Goal: Task Accomplishment & Management: Complete application form

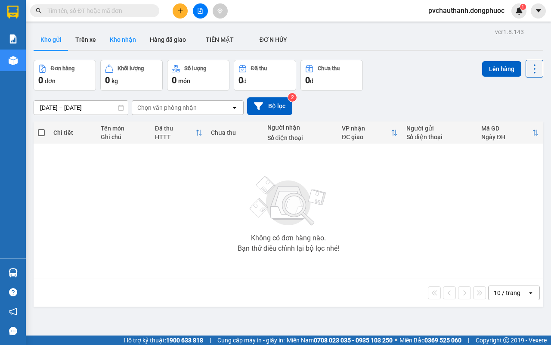
click at [112, 39] on button "Kho nhận" at bounding box center [123, 39] width 40 height 21
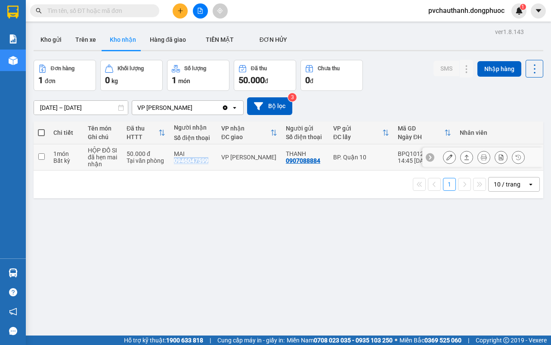
drag, startPoint x: 173, startPoint y: 162, endPoint x: 207, endPoint y: 160, distance: 34.0
click at [207, 161] on td "MAI 0946047599" at bounding box center [192, 157] width 47 height 26
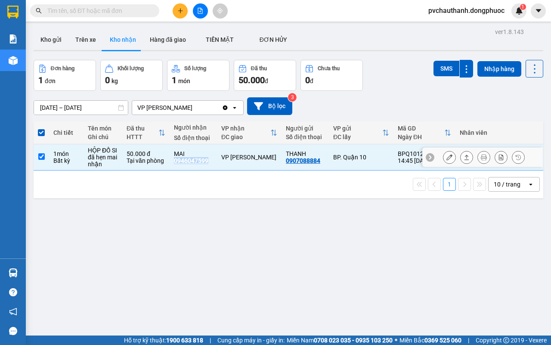
drag, startPoint x: 200, startPoint y: 157, endPoint x: 194, endPoint y: 154, distance: 6.4
drag, startPoint x: 194, startPoint y: 154, endPoint x: 170, endPoint y: 176, distance: 33.2
click at [173, 191] on div "1 10 / trang open" at bounding box center [288, 184] width 502 height 15
drag, startPoint x: 173, startPoint y: 158, endPoint x: 207, endPoint y: 161, distance: 34.2
click at [207, 161] on td "MAI 0946047599" at bounding box center [192, 157] width 47 height 26
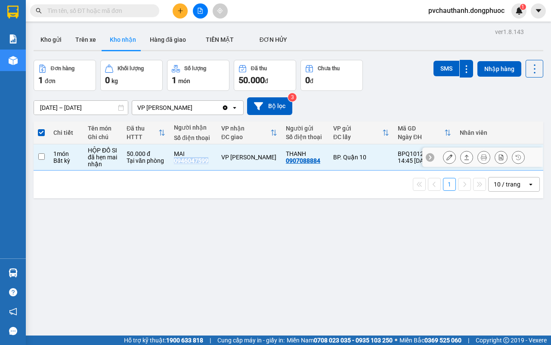
checkbox input "false"
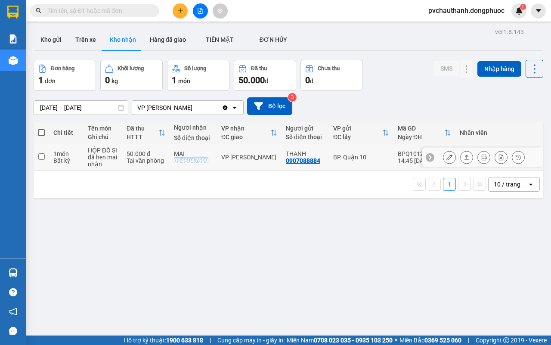
copy div "0946047599"
click at [100, 13] on input "text" at bounding box center [98, 10] width 102 height 9
paste input "0946047599"
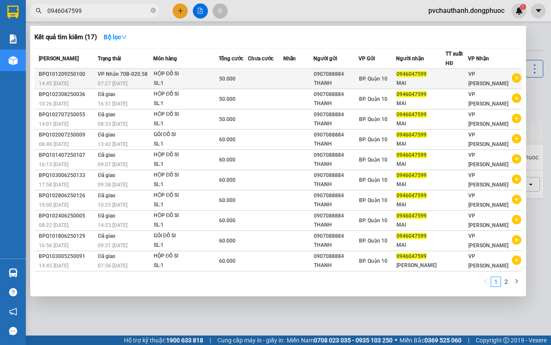
type input "0946047599"
click at [148, 79] on div "07:27 - 13/09" at bounding box center [125, 83] width 55 height 9
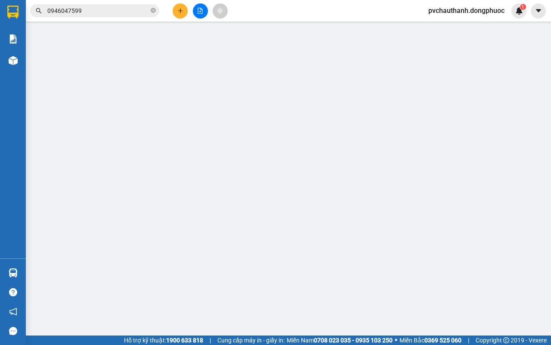
type input "0907088884"
type input "THANH"
type input "0946047599"
type input "MAI"
type input "50.000"
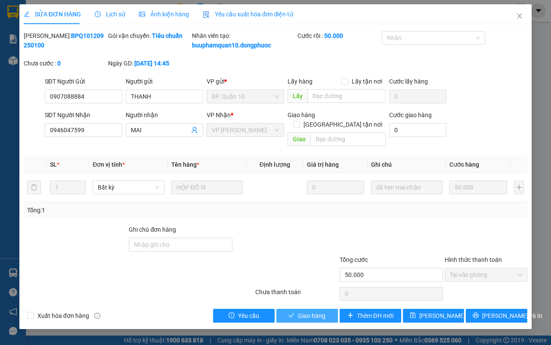
click at [320, 311] on button "Giao hàng" at bounding box center [307, 315] width 62 height 14
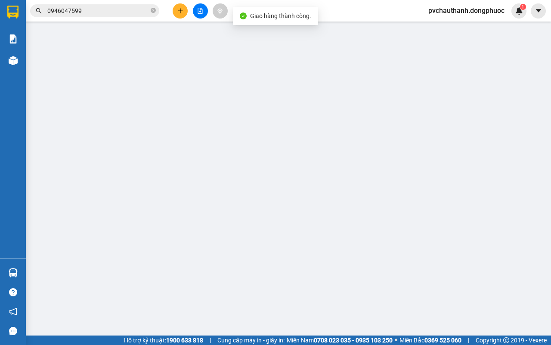
type input "0907088884"
type input "THANH"
type input "0946047599"
type input "MAI"
type input "50.000"
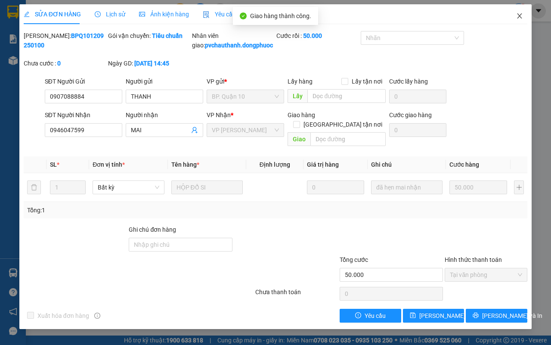
drag, startPoint x: 511, startPoint y: 12, endPoint x: 516, endPoint y: 18, distance: 7.9
click at [516, 14] on icon "close" at bounding box center [519, 15] width 7 height 7
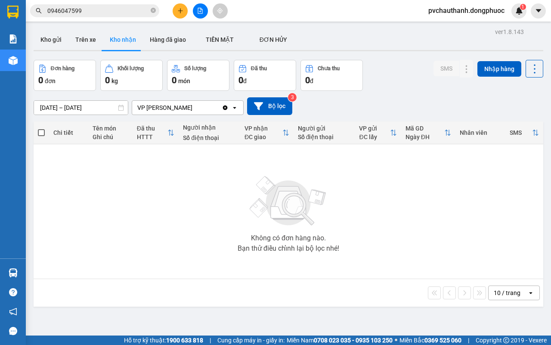
click at [119, 14] on input "0946047599" at bounding box center [98, 10] width 102 height 9
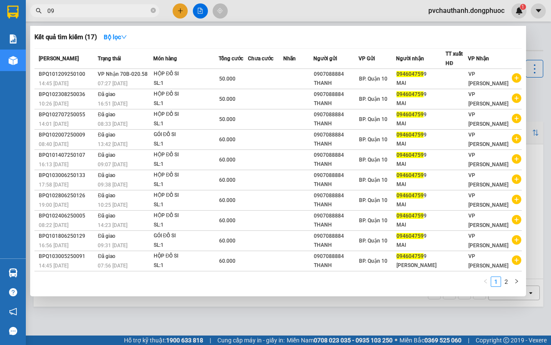
type input "0"
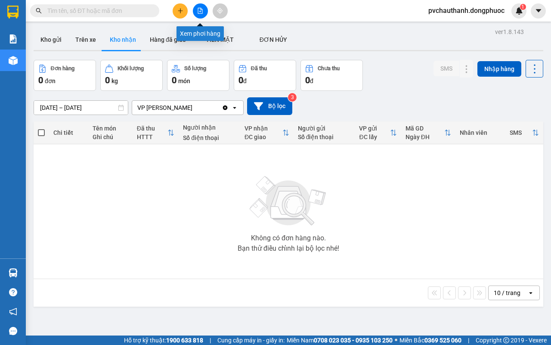
click at [203, 11] on button at bounding box center [200, 10] width 15 height 15
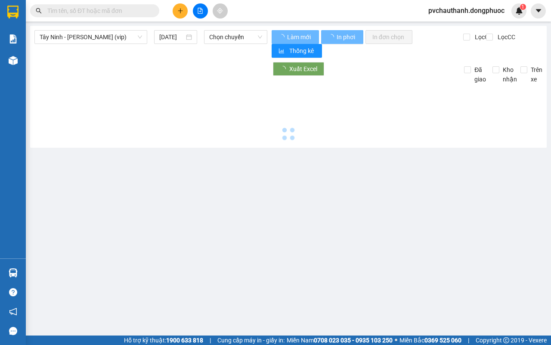
type input "14/09/2025"
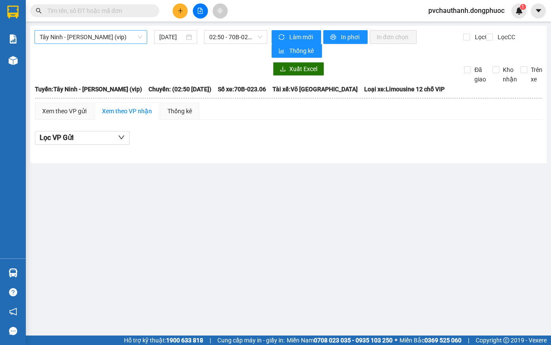
click at [74, 33] on span "Tây Ninh - Hồ Chí Minh (vip)" at bounding box center [91, 37] width 102 height 13
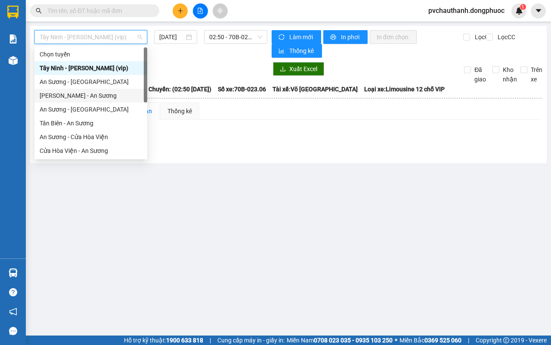
click at [74, 96] on div "Châu Thành - An Sương" at bounding box center [91, 95] width 102 height 9
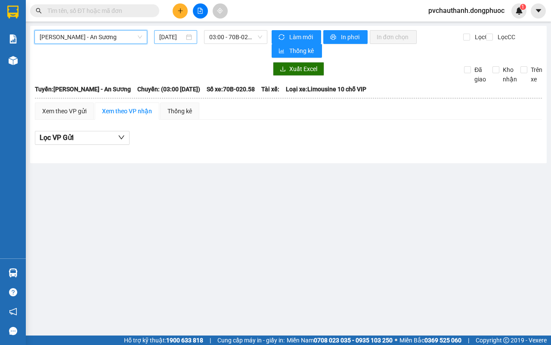
click at [163, 35] on input "14/09/2025" at bounding box center [171, 36] width 25 height 9
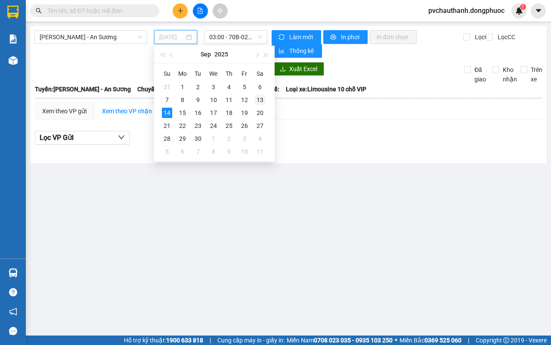
click at [262, 100] on div "13" at bounding box center [260, 100] width 10 height 10
type input "13/09/2025"
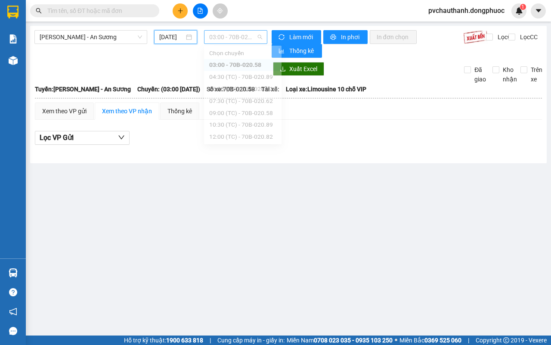
click at [220, 42] on span "03:00 - 70B-020.58" at bounding box center [235, 37] width 52 height 13
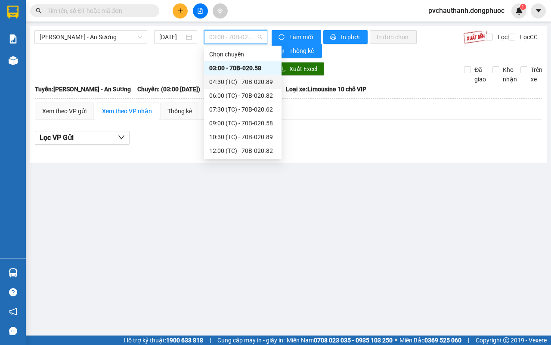
scroll to position [41, 0]
click at [233, 120] on div "13:30 (TC) - 70B-020.62" at bounding box center [242, 122] width 67 height 9
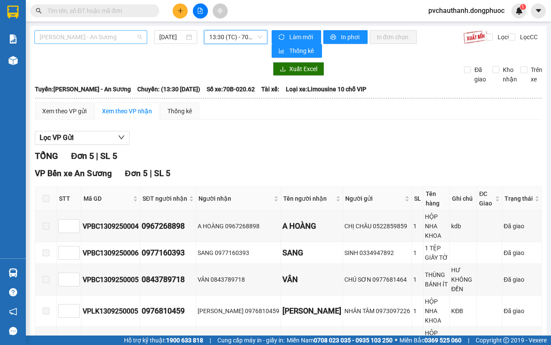
click at [87, 37] on span "Châu Thành - An Sương" at bounding box center [91, 37] width 102 height 13
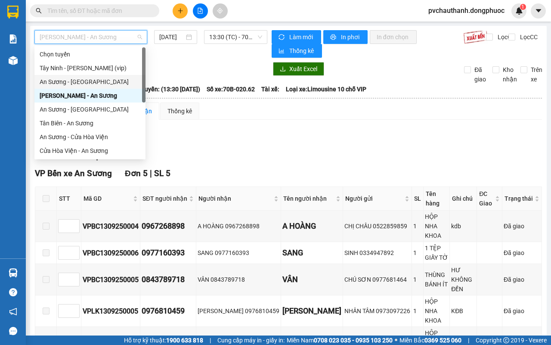
click at [55, 80] on div "An Sương - Châu Thành" at bounding box center [90, 81] width 101 height 9
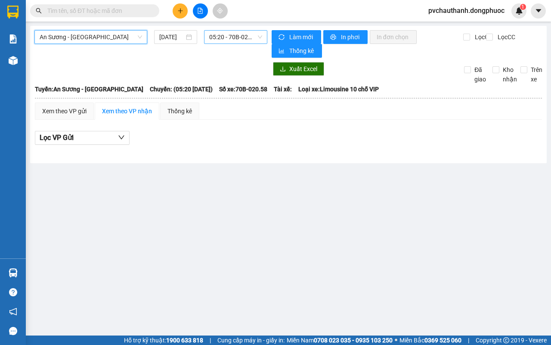
click at [218, 37] on span "05:20 - 70B-020.58" at bounding box center [235, 37] width 52 height 13
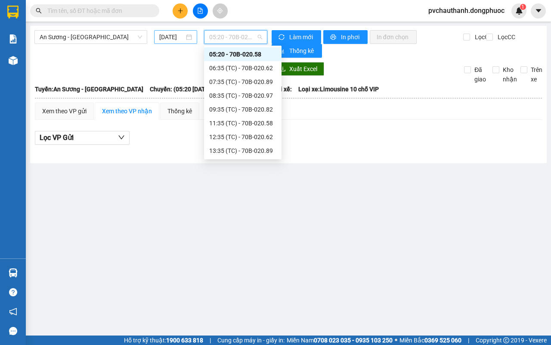
click at [168, 35] on input "14/09/2025" at bounding box center [171, 36] width 25 height 9
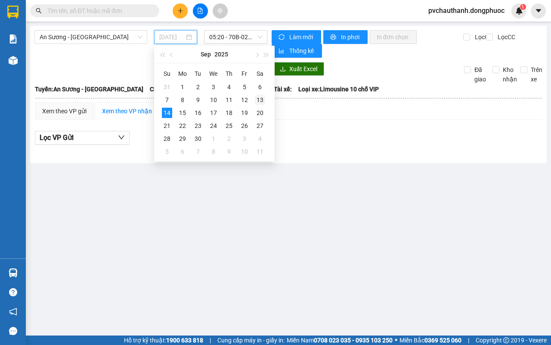
click at [260, 99] on div "13" at bounding box center [260, 100] width 10 height 10
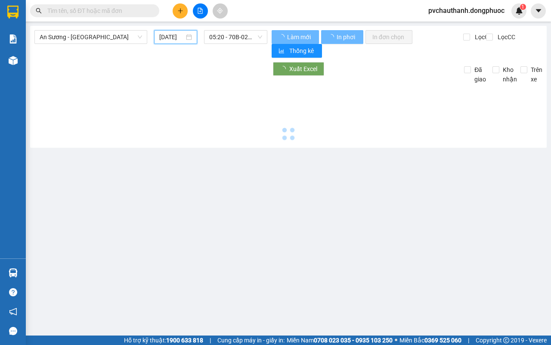
type input "13/09/2025"
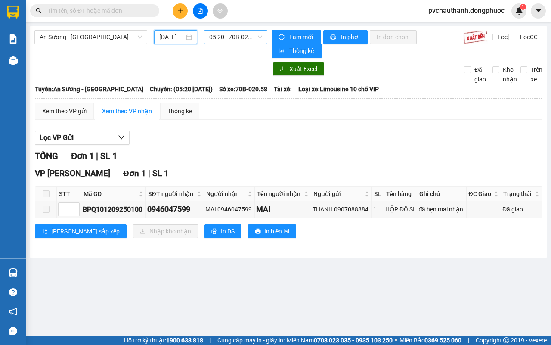
click at [227, 39] on span "05:20 - 70B-020.58" at bounding box center [235, 37] width 52 height 13
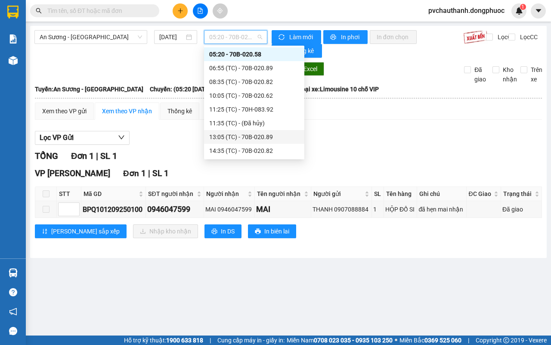
scroll to position [68, 0]
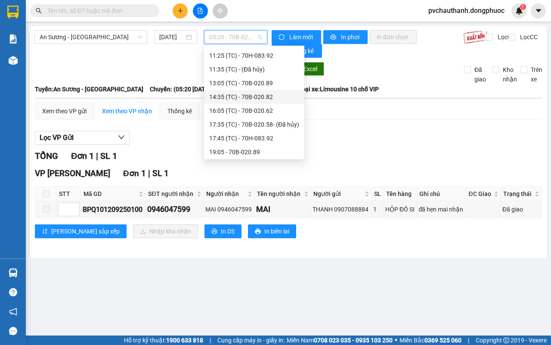
click at [220, 95] on div "14:35 (TC) - 70B-020.82" at bounding box center [254, 96] width 90 height 9
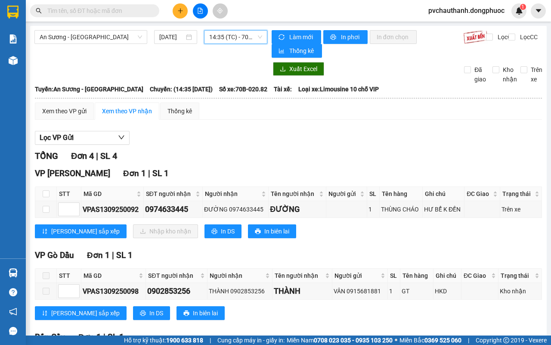
scroll to position [54, 0]
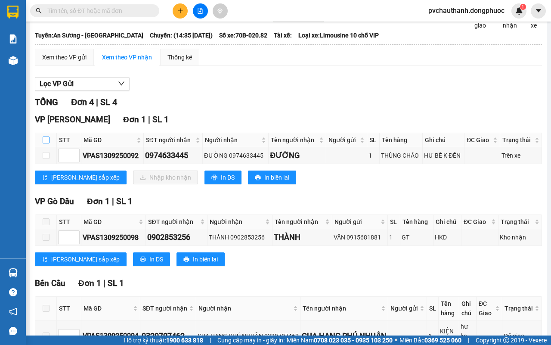
click at [44, 140] on input "checkbox" at bounding box center [46, 139] width 7 height 7
checkbox input "true"
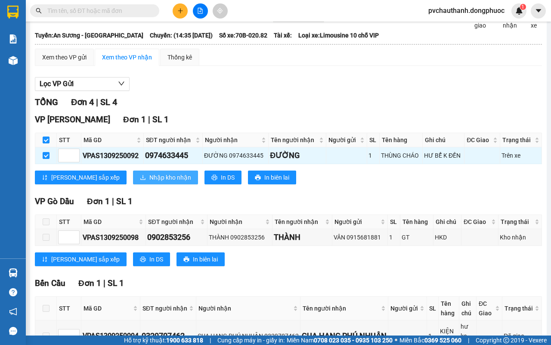
click at [149, 175] on span "Nhập kho nhận" at bounding box center [170, 176] width 42 height 9
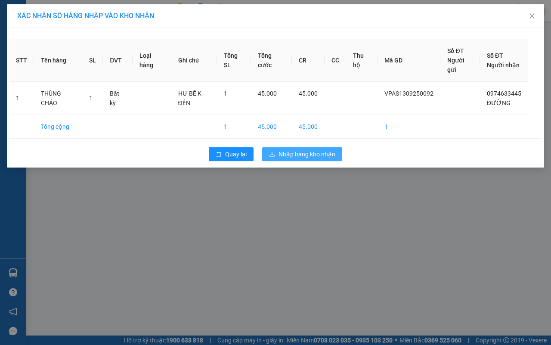
click at [301, 149] on span "Nhập hàng kho nhận" at bounding box center [306, 153] width 57 height 9
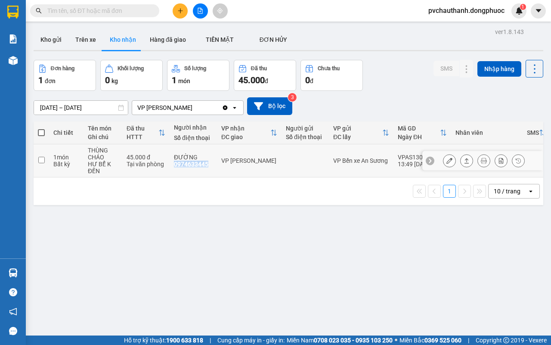
drag, startPoint x: 173, startPoint y: 164, endPoint x: 203, endPoint y: 170, distance: 30.3
click at [203, 170] on td "ĐƯỜNG 0974633445" at bounding box center [192, 160] width 47 height 33
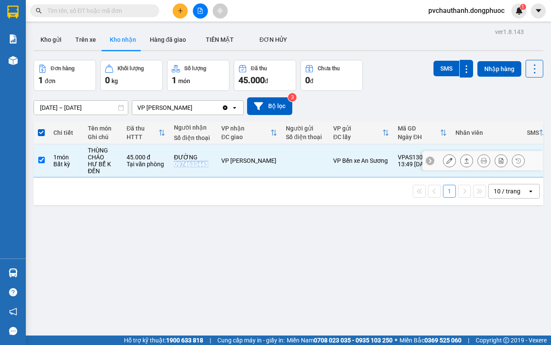
drag, startPoint x: 201, startPoint y: 167, endPoint x: 208, endPoint y: 164, distance: 7.4
click at [208, 164] on td "ĐƯỜNG 0974633445" at bounding box center [192, 160] width 47 height 33
checkbox input "false"
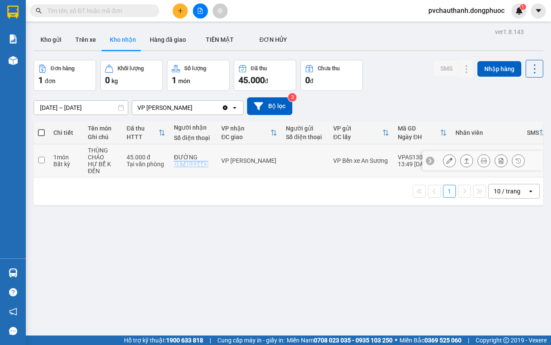
copy div "0974633445"
click at [93, 9] on input "text" at bounding box center [98, 10] width 102 height 9
paste input "0974633445"
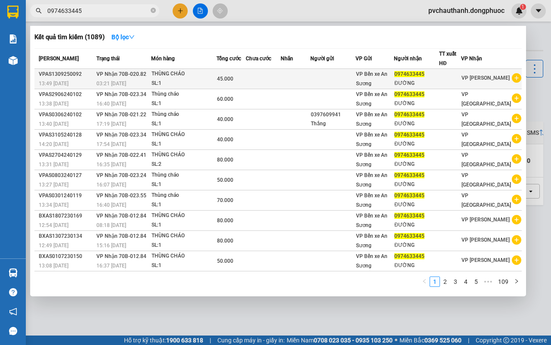
type input "0974633445"
click at [155, 81] on div "SL: 1" at bounding box center [183, 83] width 65 height 9
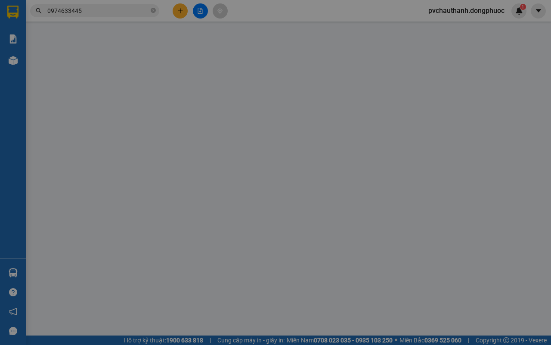
type input "0974633445"
type input "ĐƯỜNG"
type input "45.000"
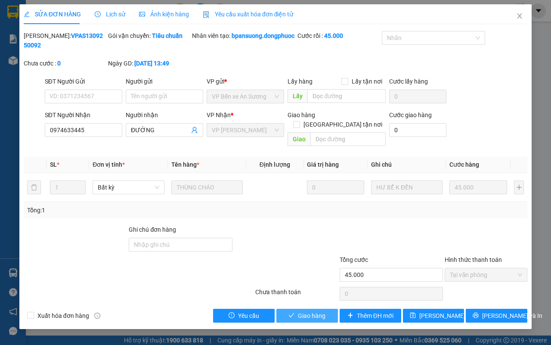
click at [302, 311] on button "Giao hàng" at bounding box center [307, 315] width 62 height 14
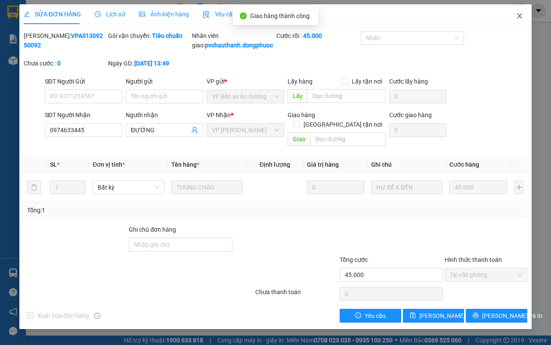
click at [517, 13] on span "Close" at bounding box center [519, 16] width 24 height 24
